Goal: Transaction & Acquisition: Subscribe to service/newsletter

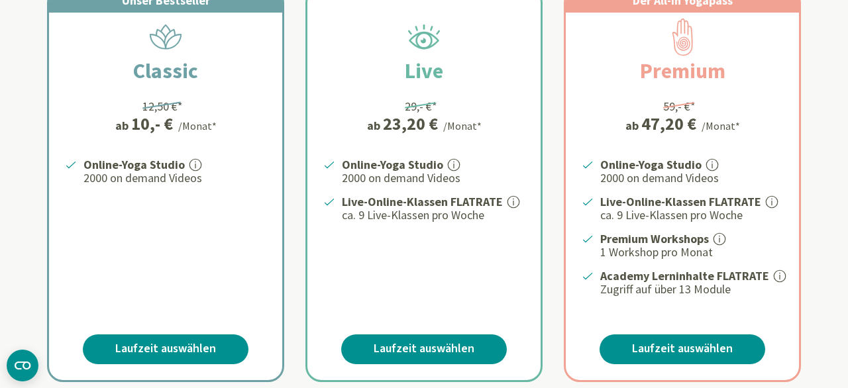
scroll to position [299, 0]
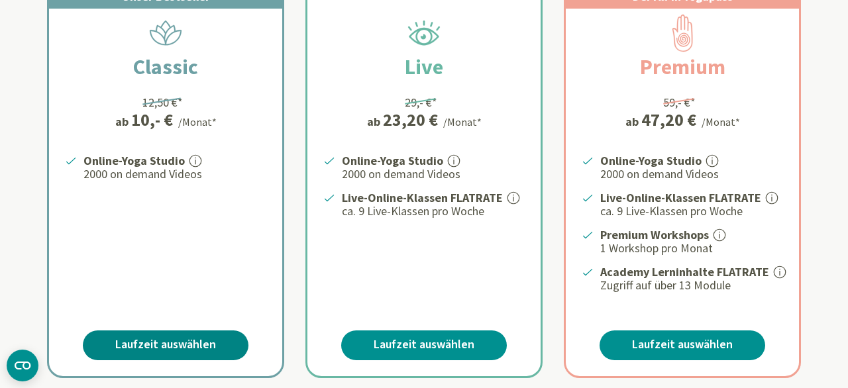
click at [192, 347] on link "Laufzeit auswählen" at bounding box center [166, 346] width 166 height 30
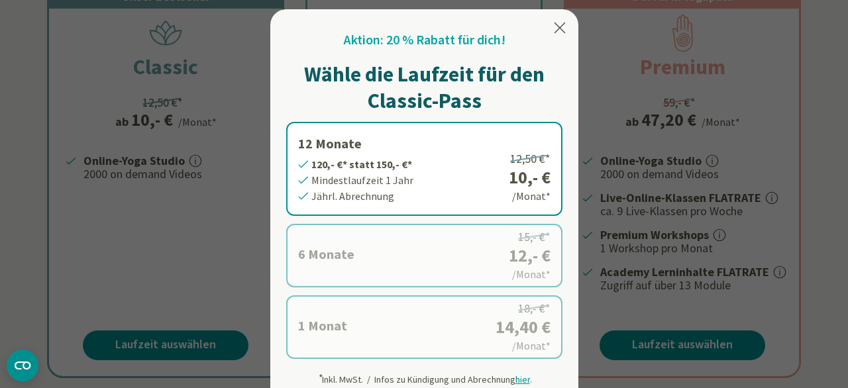
click at [461, 253] on label "6 Monate 72,- €* statt 90,- €* Mindestlaufzeit 6 Monate Halbjährl. Abrechnung 1…" at bounding box center [424, 256] width 276 height 64
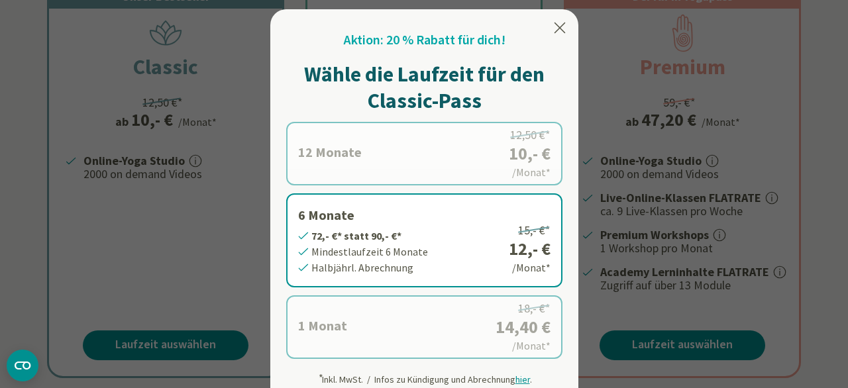
click at [432, 158] on label "12 Monate 120,- €* statt 150,- €* Mindestlaufzeit 1 Jahr Jährl. Abrechnung 12,5…" at bounding box center [424, 154] width 276 height 64
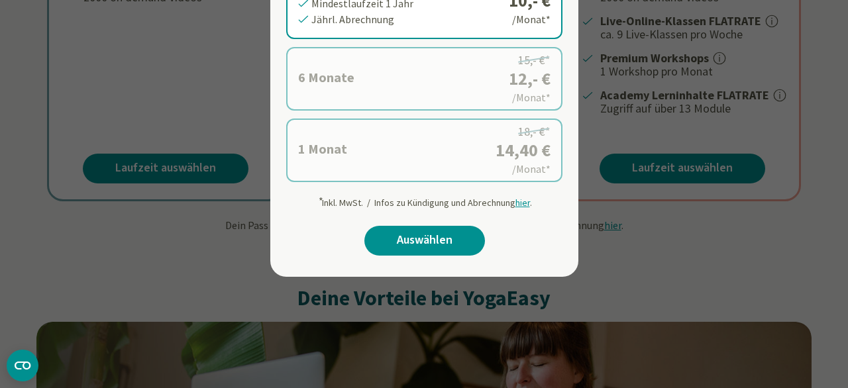
scroll to position [478, 0]
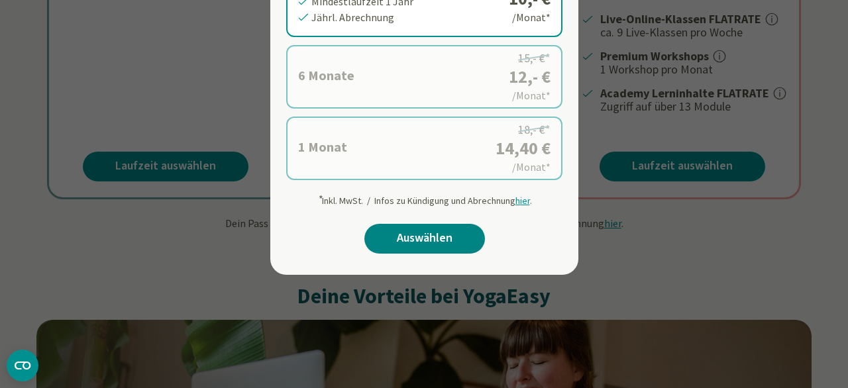
click at [429, 236] on link "Auswählen" at bounding box center [425, 239] width 121 height 30
